Goal: Transaction & Acquisition: Purchase product/service

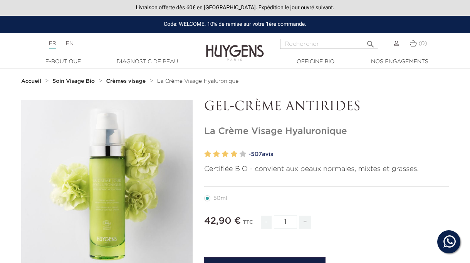
click at [124, 83] on strong "Crèmes visage" at bounding box center [126, 81] width 40 height 5
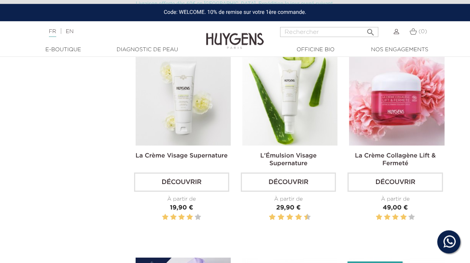
scroll to position [432, 0]
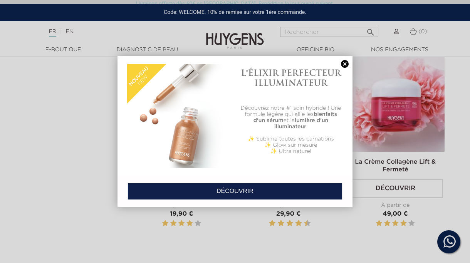
click at [343, 62] on link at bounding box center [344, 64] width 11 height 8
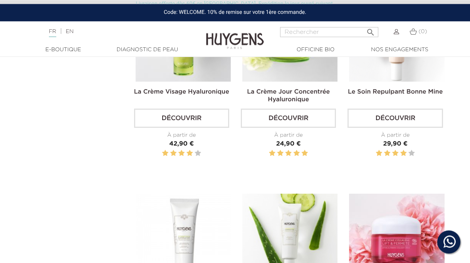
scroll to position [236, 0]
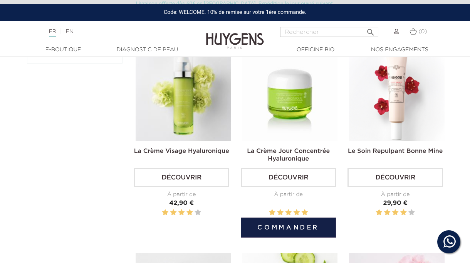
click at [287, 118] on img at bounding box center [289, 93] width 95 height 95
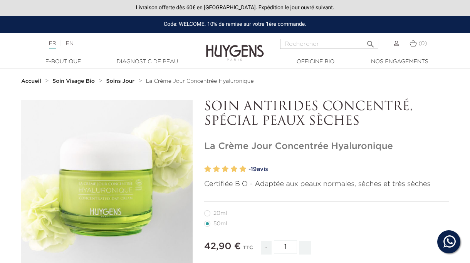
click at [208, 211] on label27"] "20ml" at bounding box center [220, 213] width 32 height 6
radio input "true"
